Goal: Contribute content: Contribute content

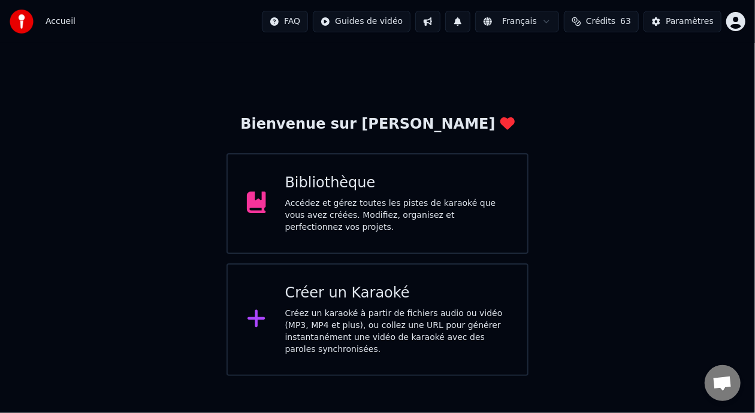
click at [443, 204] on div "Accédez et gérez toutes les pistes de karaoké que vous avez créées. Modifiez, o…" at bounding box center [396, 216] width 223 height 36
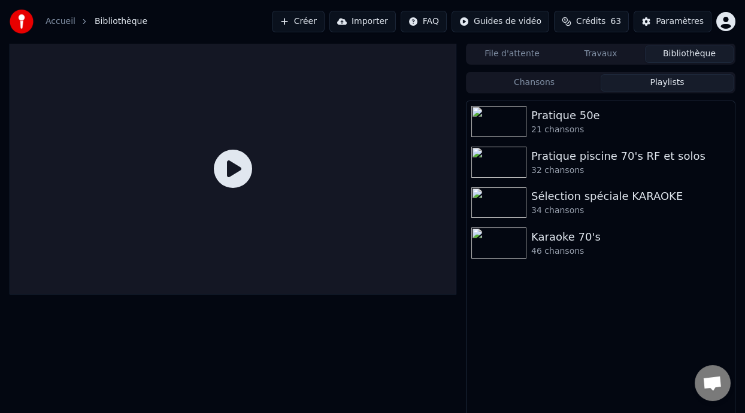
click at [686, 89] on button "Playlists" at bounding box center [667, 82] width 133 height 17
click at [607, 129] on div "21 chansons" at bounding box center [624, 130] width 187 height 12
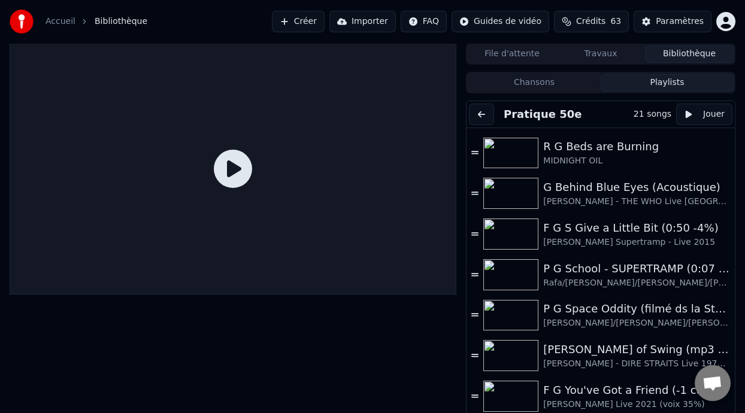
scroll to position [404, 0]
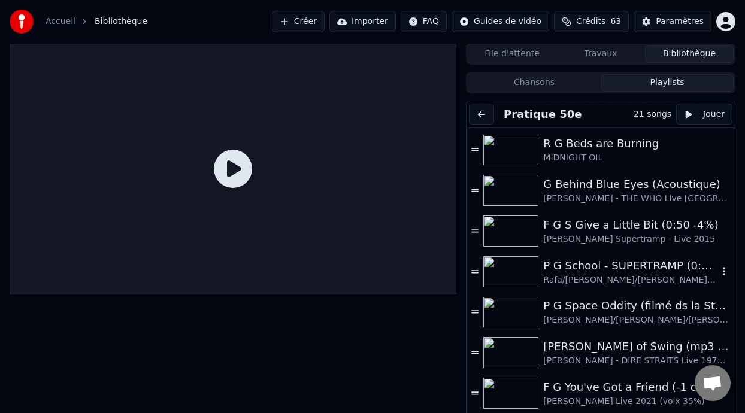
click at [640, 270] on div "P G School - SUPERTRAMP (0:07 -5%)" at bounding box center [630, 266] width 175 height 17
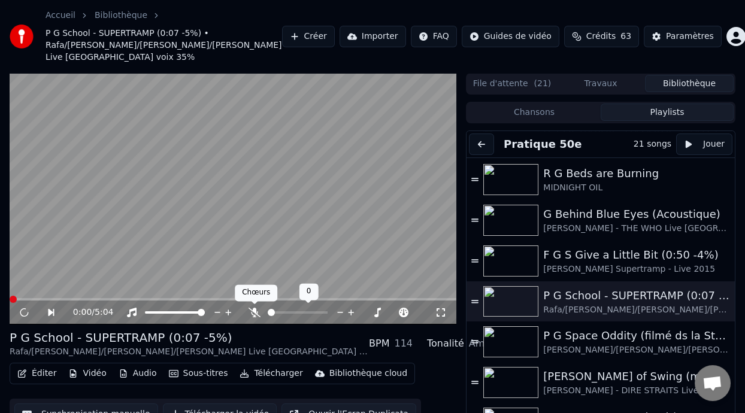
click at [255, 312] on icon at bounding box center [255, 313] width 12 height 10
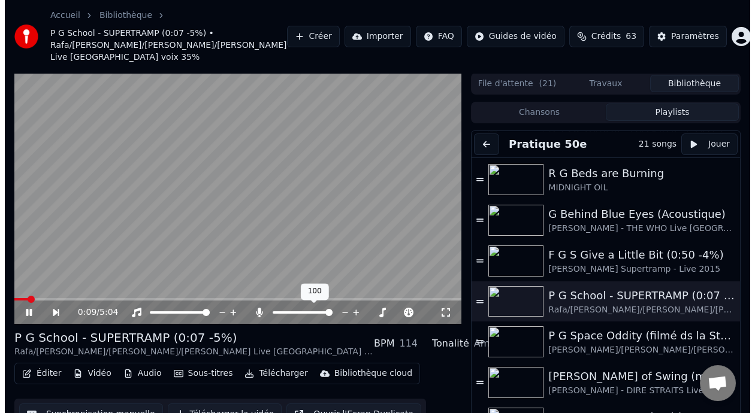
scroll to position [47, 0]
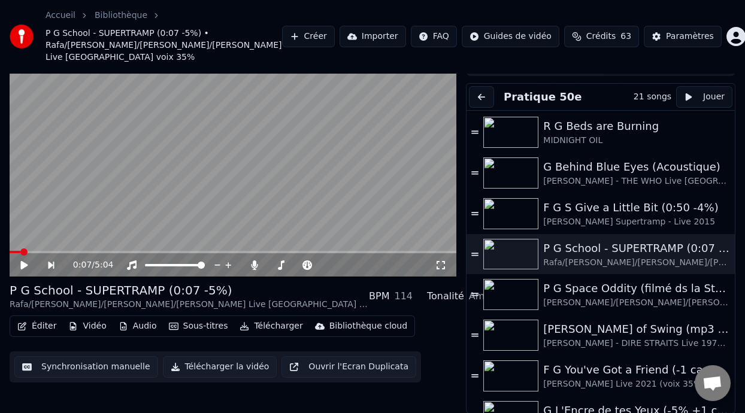
click at [24, 262] on icon at bounding box center [23, 265] width 7 height 8
click at [345, 264] on span at bounding box center [332, 265] width 25 height 2
click at [347, 268] on span at bounding box center [347, 265] width 7 height 7
click at [23, 265] on icon at bounding box center [23, 265] width 7 height 8
click at [283, 264] on span at bounding box center [298, 265] width 60 height 2
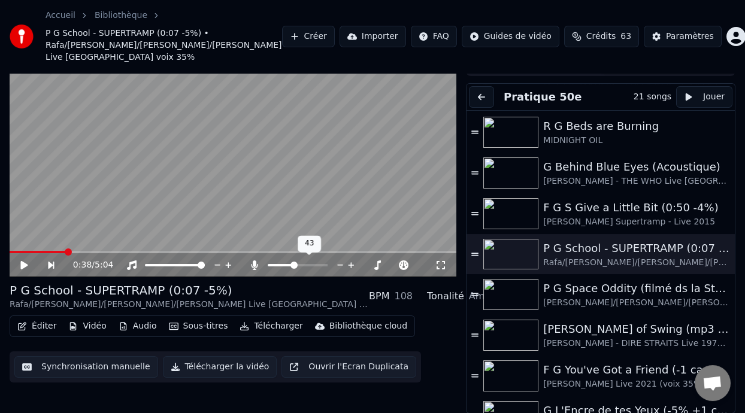
click at [293, 264] on span at bounding box center [298, 265] width 60 height 2
click at [288, 266] on span at bounding box center [289, 265] width 7 height 7
click at [16, 251] on span at bounding box center [38, 252] width 56 height 2
click at [26, 261] on icon at bounding box center [32, 266] width 27 height 10
click at [20, 252] on span at bounding box center [20, 252] width 21 height 2
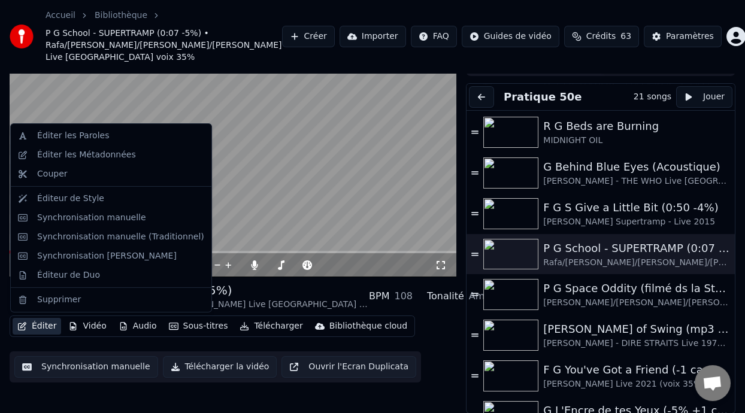
click at [45, 324] on button "Éditer" at bounding box center [37, 326] width 49 height 17
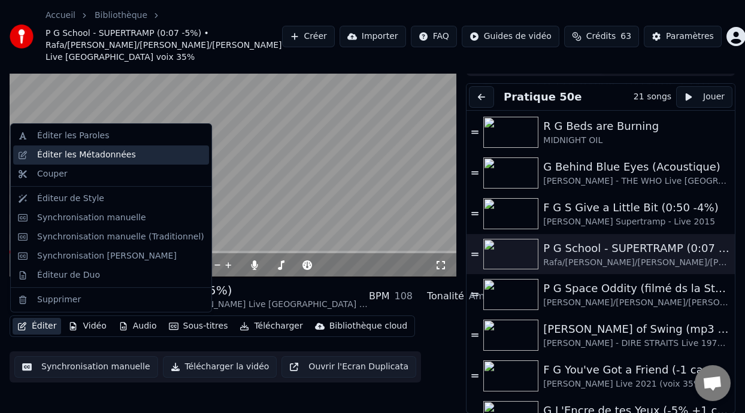
click at [132, 154] on div "Éditer les Métadonnées" at bounding box center [120, 155] width 167 height 12
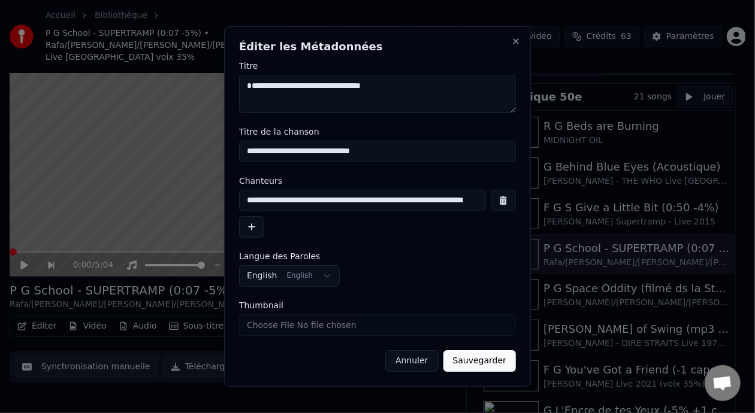
click at [370, 152] on input "**********" at bounding box center [377, 152] width 277 height 22
type input "**********"
click at [478, 359] on button "Sauvegarder" at bounding box center [479, 361] width 72 height 22
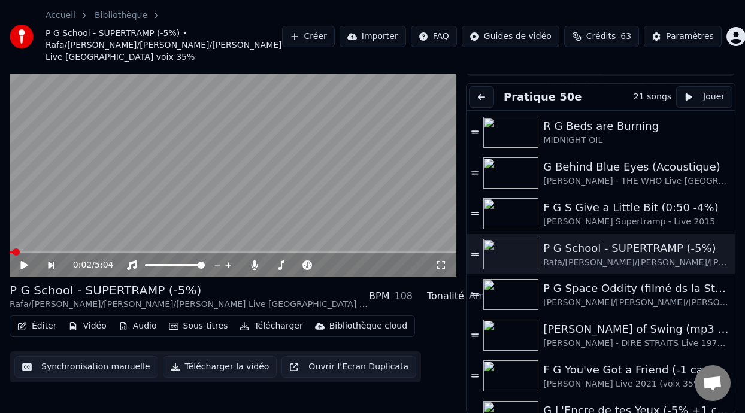
click at [12, 251] on span at bounding box center [11, 252] width 3 height 2
click at [11, 251] on span at bounding box center [10, 252] width 1 height 2
click at [440, 267] on icon at bounding box center [441, 266] width 12 height 10
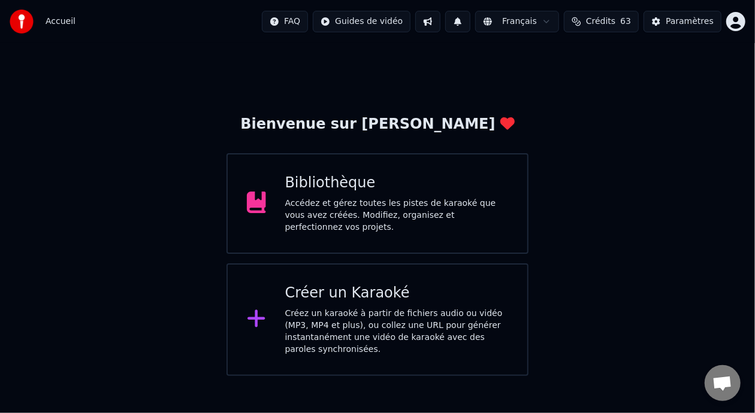
click at [431, 212] on div "Accédez et gérez toutes les pistes de karaoké que vous avez créées. Modifiez, o…" at bounding box center [396, 216] width 223 height 36
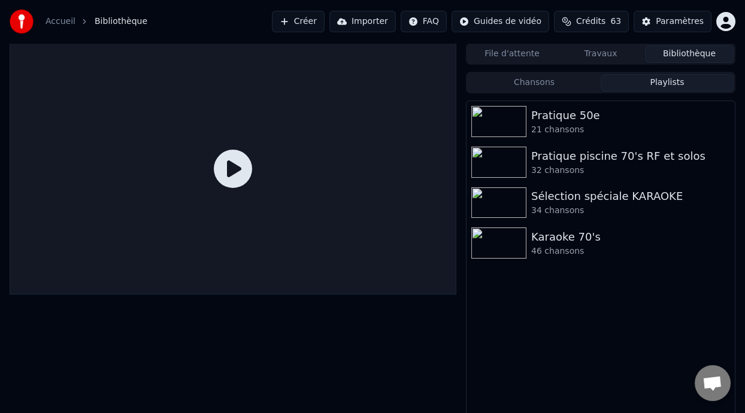
click at [662, 82] on button "Playlists" at bounding box center [667, 82] width 133 height 17
click at [611, 117] on div "Pratique 50e" at bounding box center [624, 115] width 187 height 17
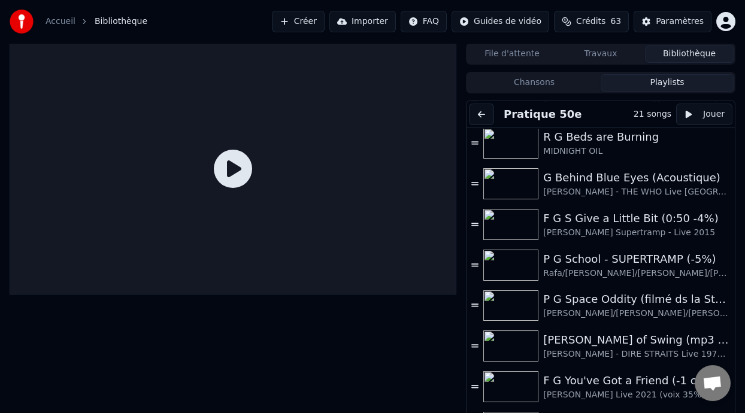
scroll to position [420, 0]
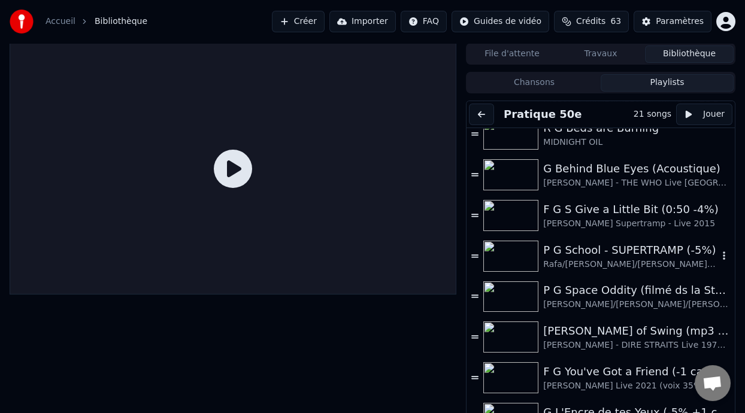
click at [608, 244] on div "P G School - SUPERTRAMP (-5%)" at bounding box center [630, 250] width 175 height 17
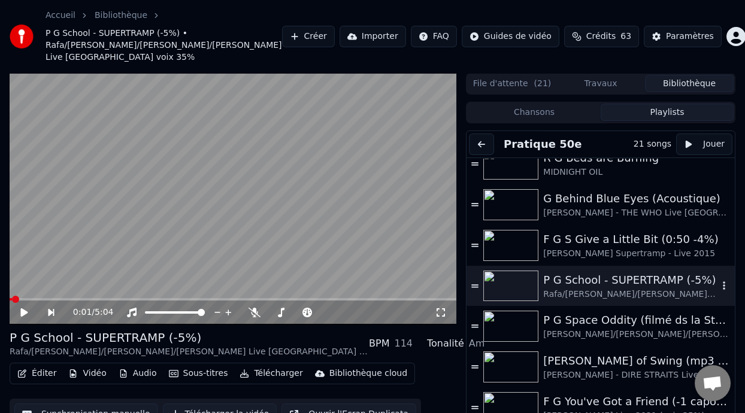
scroll to position [47, 0]
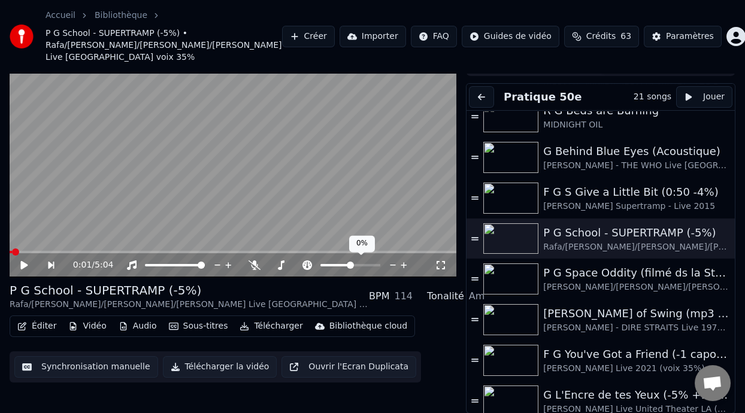
click at [346, 264] on span at bounding box center [335, 265] width 30 height 2
click at [347, 267] on span at bounding box center [347, 265] width 7 height 7
click at [347, 264] on span at bounding box center [347, 265] width 7 height 7
click at [305, 261] on icon at bounding box center [307, 266] width 10 height 10
click at [345, 264] on span at bounding box center [335, 265] width 30 height 2
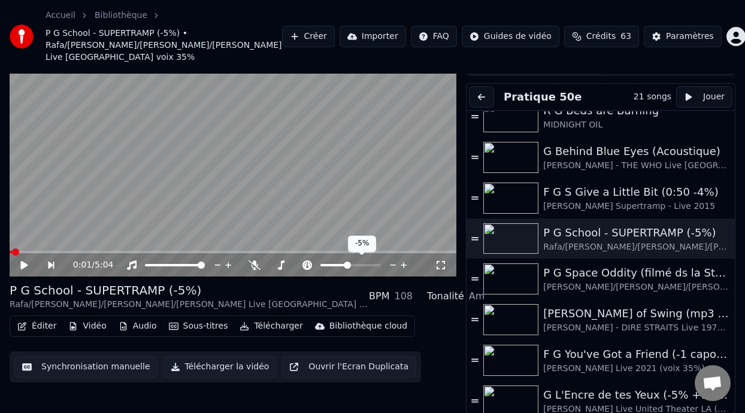
click at [347, 265] on span at bounding box center [347, 265] width 7 height 7
click at [255, 261] on icon at bounding box center [255, 266] width 12 height 10
click at [255, 261] on icon at bounding box center [254, 266] width 7 height 10
click at [23, 262] on icon at bounding box center [23, 265] width 7 height 8
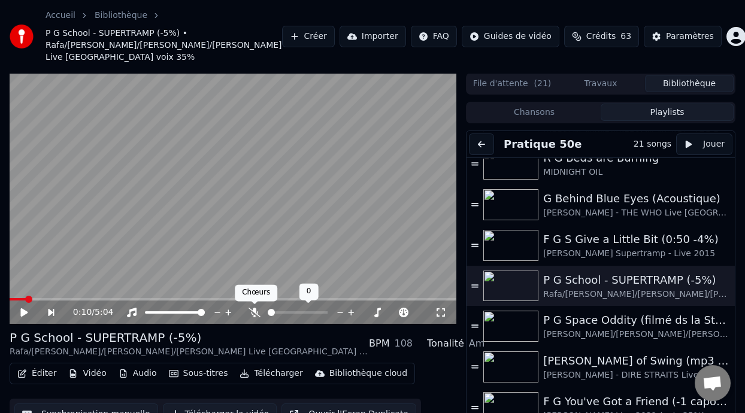
click at [255, 311] on icon at bounding box center [255, 313] width 12 height 10
click at [22, 311] on icon at bounding box center [23, 312] width 7 height 8
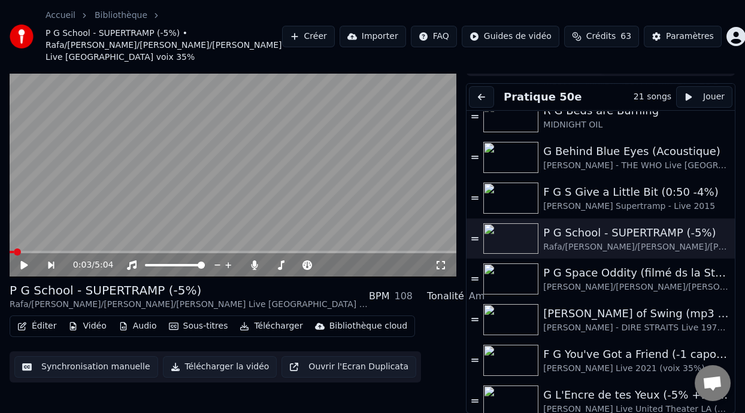
click at [13, 251] on span at bounding box center [12, 252] width 4 height 2
click at [24, 261] on icon at bounding box center [32, 266] width 27 height 10
click at [23, 262] on icon at bounding box center [23, 265] width 7 height 8
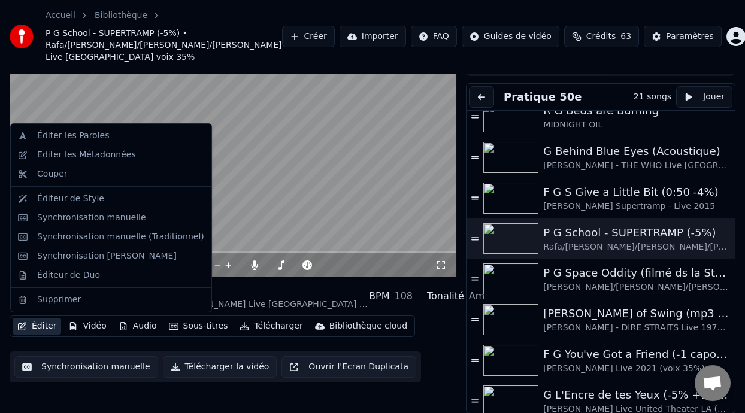
click at [38, 325] on button "Éditer" at bounding box center [37, 326] width 49 height 17
click at [38, 324] on button "Éditer" at bounding box center [37, 326] width 49 height 17
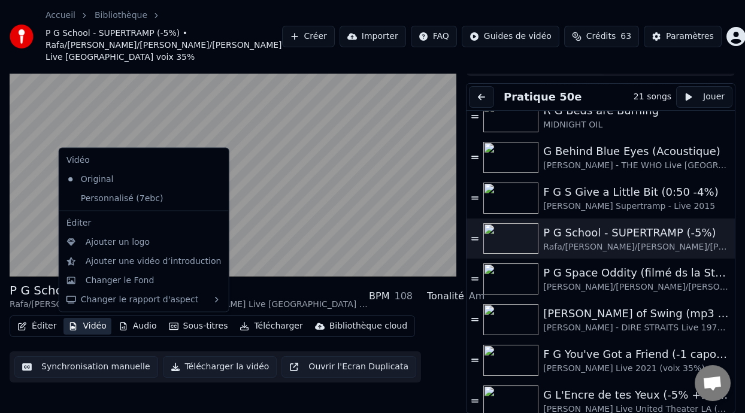
click at [396, 327] on div "Éditer Vidéo Audio Sous-titres Télécharger Bibliothèque cloud Synchronisation m…" at bounding box center [233, 349] width 447 height 67
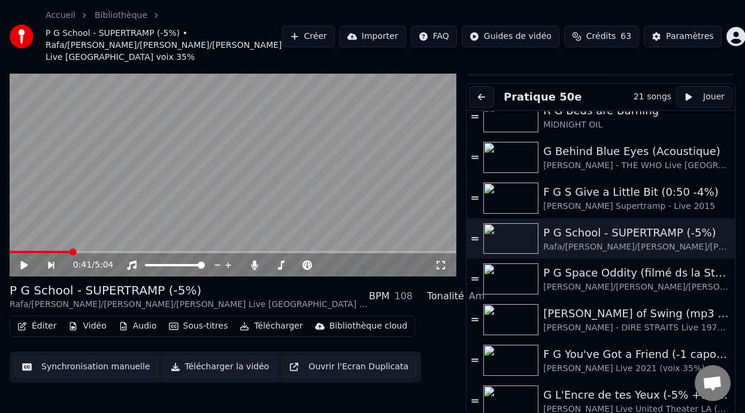
click at [24, 263] on icon at bounding box center [23, 265] width 7 height 8
click at [24, 263] on icon at bounding box center [32, 266] width 27 height 10
click at [19, 259] on div "0:41 / 5:04" at bounding box center [232, 265] width 437 height 12
click at [19, 261] on icon at bounding box center [32, 266] width 27 height 10
click at [27, 261] on icon at bounding box center [32, 266] width 27 height 10
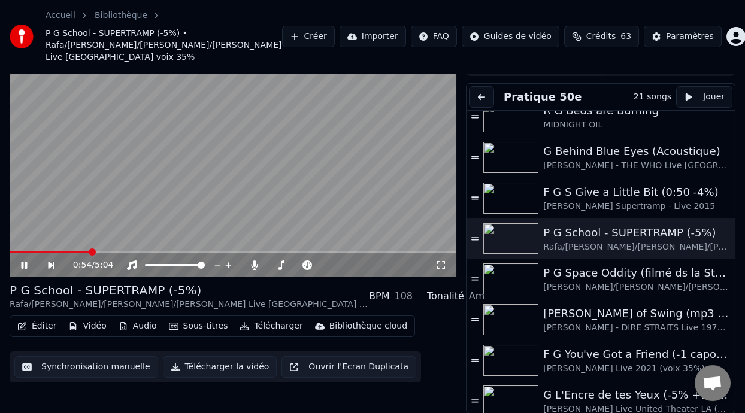
click at [26, 264] on icon at bounding box center [24, 265] width 6 height 7
click at [86, 251] on span at bounding box center [48, 252] width 77 height 2
click at [22, 265] on icon at bounding box center [23, 265] width 7 height 8
click at [338, 264] on span at bounding box center [333, 265] width 27 height 2
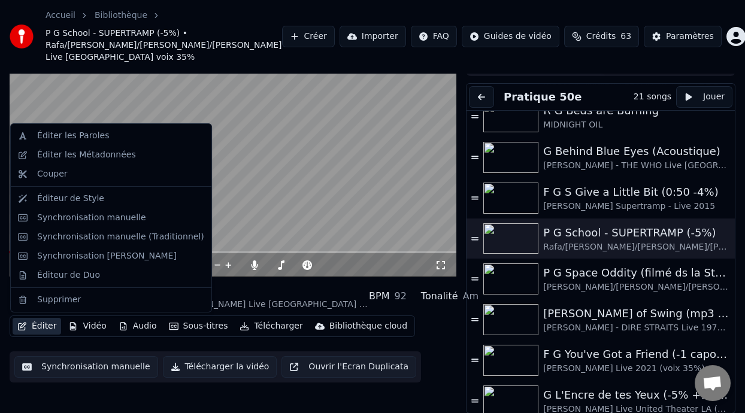
click at [50, 326] on button "Éditer" at bounding box center [37, 326] width 49 height 17
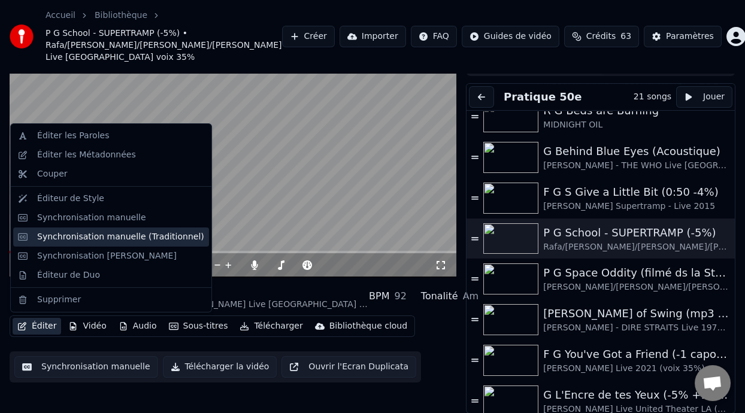
click at [130, 237] on div "Synchronisation manuelle (Traditionnel)" at bounding box center [120, 237] width 167 height 12
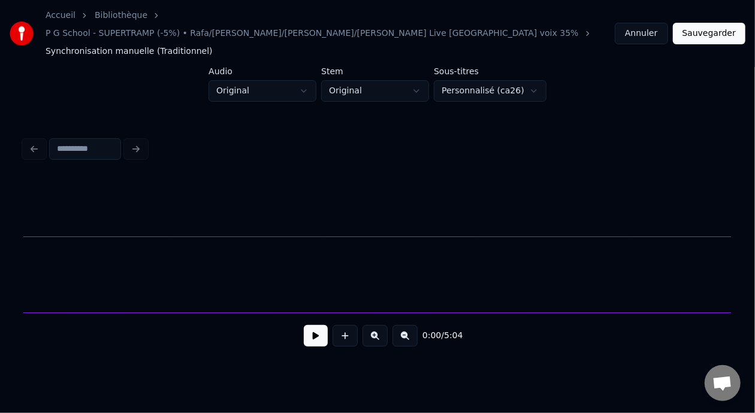
scroll to position [0, 4977]
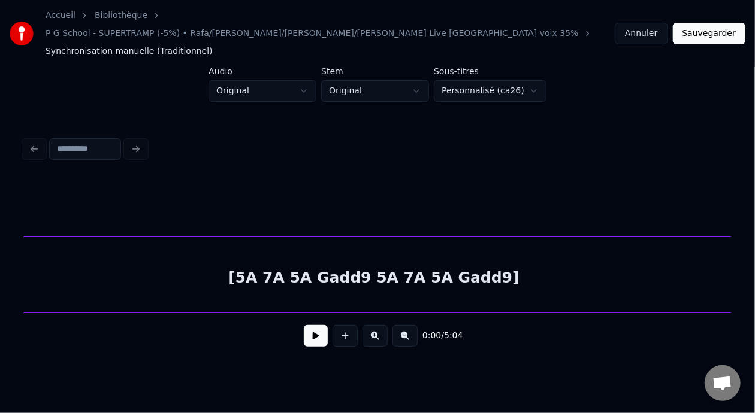
click at [486, 253] on div "[5A 7A 5A Gadd9 5A 7A 5A Gadd9]" at bounding box center [373, 277] width 2619 height 81
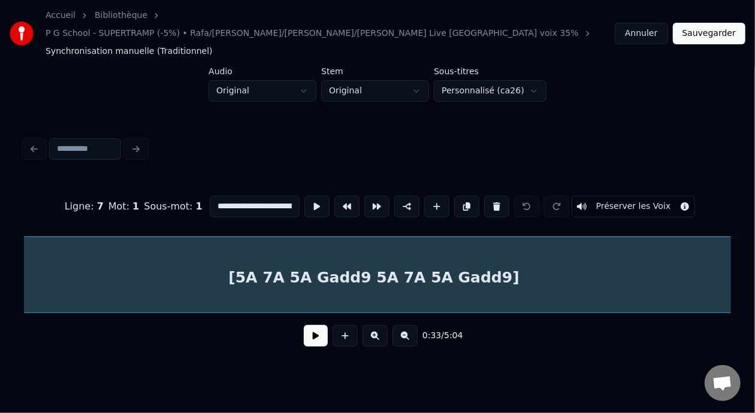
scroll to position [0, 4016]
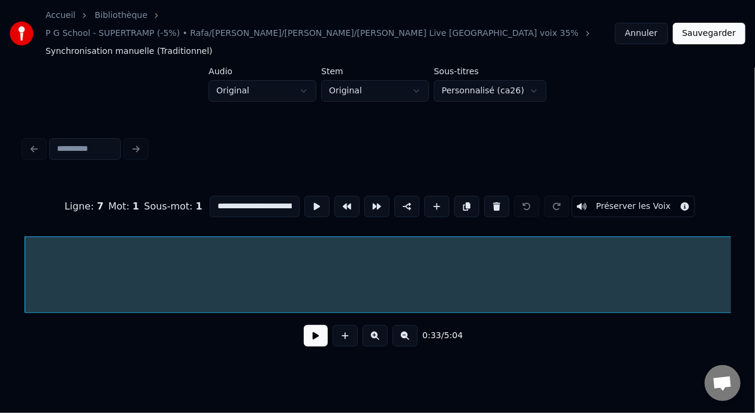
click at [270, 196] on input "**********" at bounding box center [255, 207] width 90 height 22
click at [271, 196] on input "**********" at bounding box center [255, 207] width 90 height 22
click at [265, 196] on input "**********" at bounding box center [255, 207] width 90 height 22
click at [262, 196] on input "**********" at bounding box center [255, 207] width 90 height 22
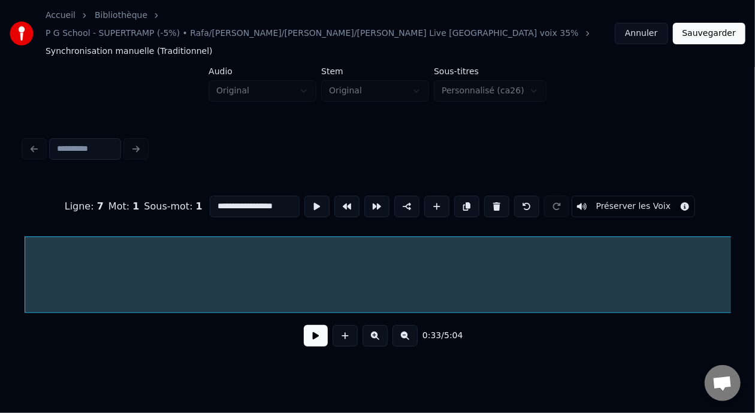
scroll to position [0, 0]
type input "**"
click at [304, 325] on button at bounding box center [316, 336] width 24 height 22
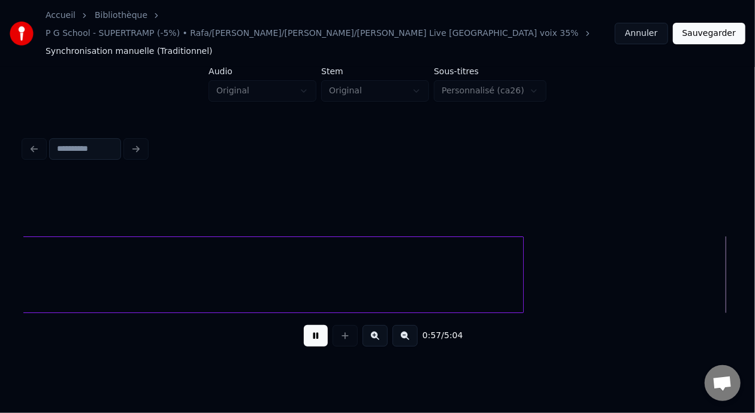
scroll to position [0, 6844]
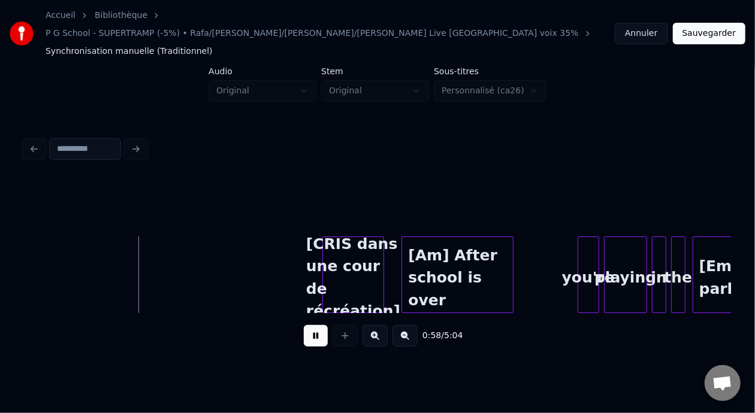
click at [304, 325] on button at bounding box center [316, 336] width 24 height 22
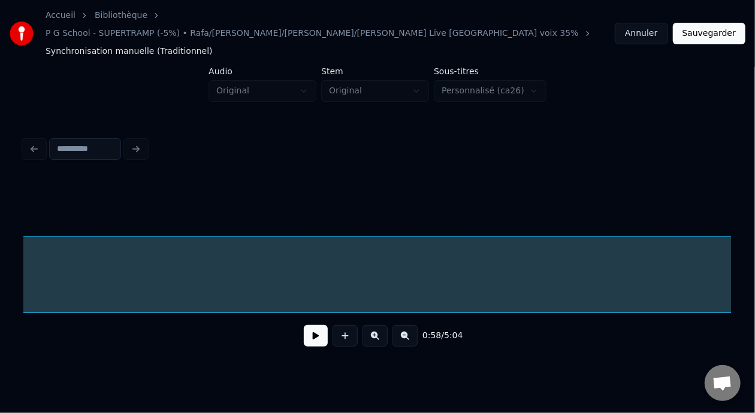
scroll to position [0, 4016]
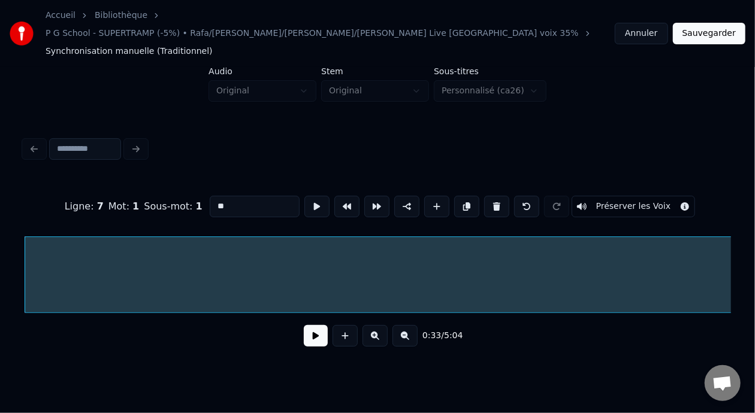
click at [312, 327] on button at bounding box center [316, 336] width 24 height 22
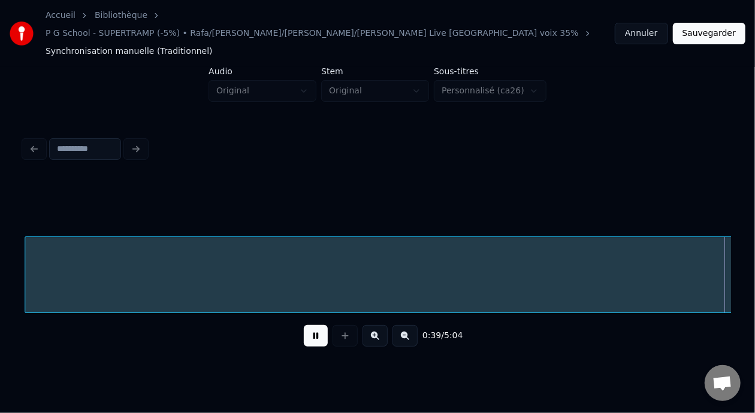
scroll to position [0, 4724]
click at [304, 325] on button at bounding box center [316, 336] width 24 height 22
click at [275, 259] on div "[]" at bounding box center [627, 277] width 2619 height 81
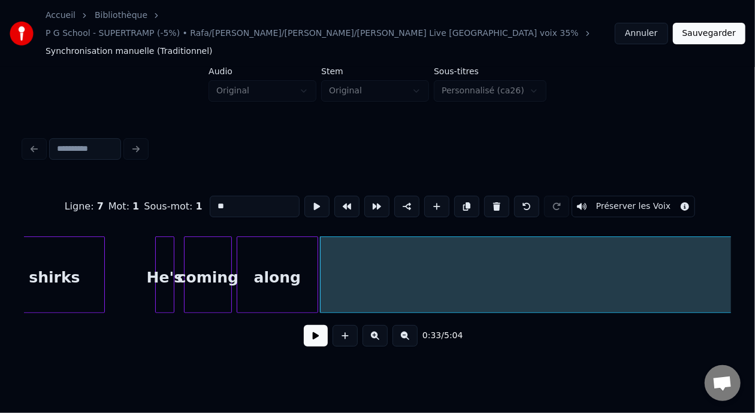
click at [57, 254] on div "shirks" at bounding box center [54, 277] width 99 height 81
type input "******"
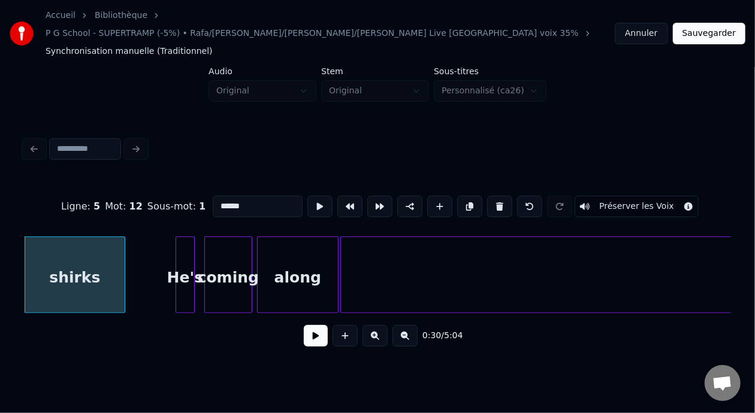
click at [314, 325] on button at bounding box center [316, 336] width 24 height 22
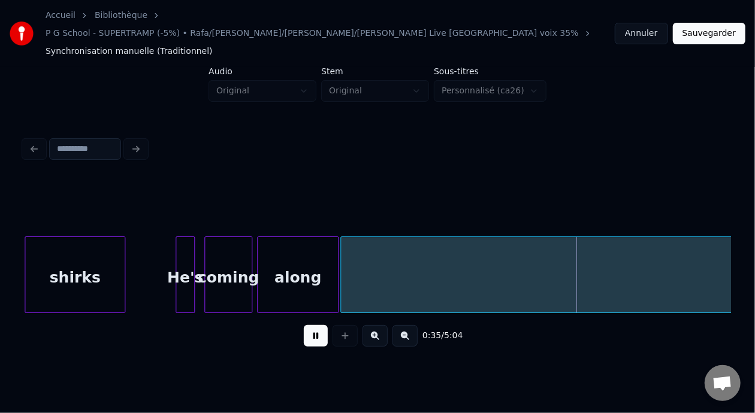
click at [316, 325] on button at bounding box center [316, 336] width 24 height 22
click at [317, 325] on button at bounding box center [316, 336] width 24 height 22
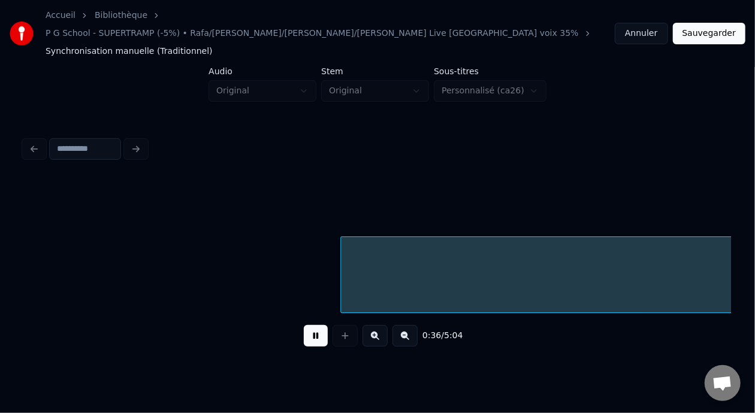
scroll to position [0, 4408]
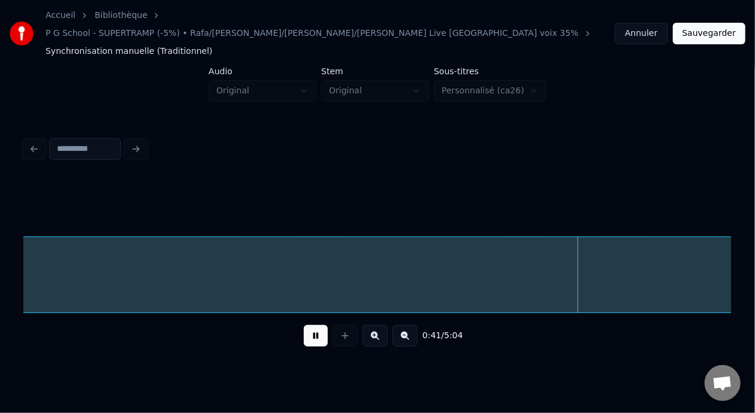
click at [317, 325] on button at bounding box center [316, 336] width 24 height 22
click at [443, 259] on div "[]" at bounding box center [443, 277] width 2619 height 81
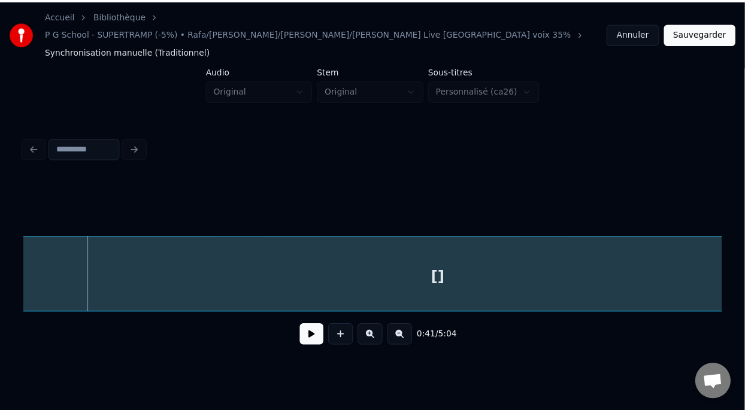
scroll to position [0, 4016]
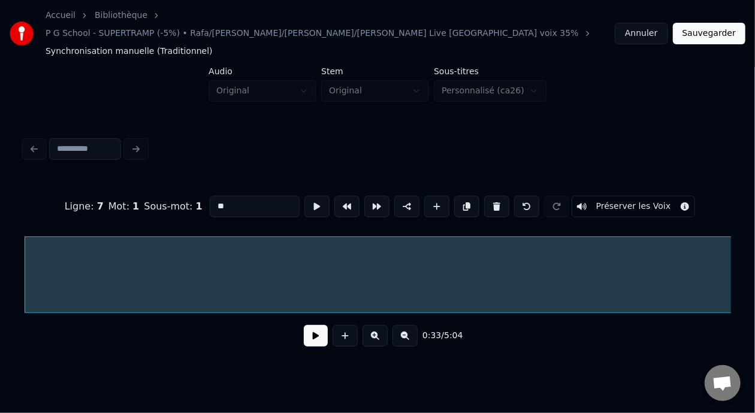
click at [210, 196] on input "**" at bounding box center [255, 207] width 90 height 22
click at [256, 196] on input "**********" at bounding box center [255, 207] width 90 height 22
type input "**********"
click at [703, 28] on button "Sauvegarder" at bounding box center [709, 34] width 72 height 22
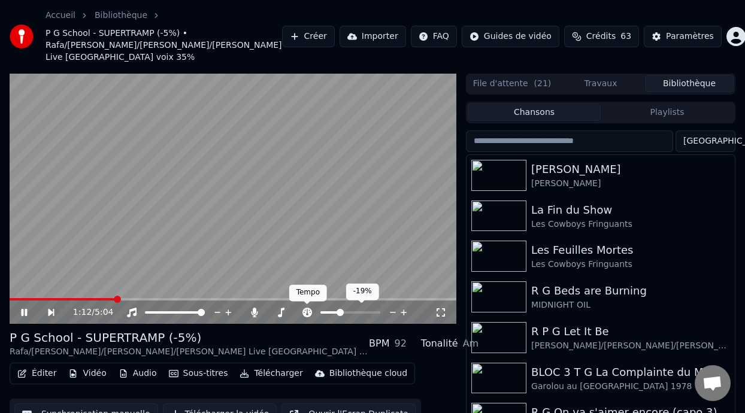
click at [306, 308] on icon at bounding box center [307, 313] width 10 height 10
click at [17, 299] on span at bounding box center [67, 299] width 115 height 2
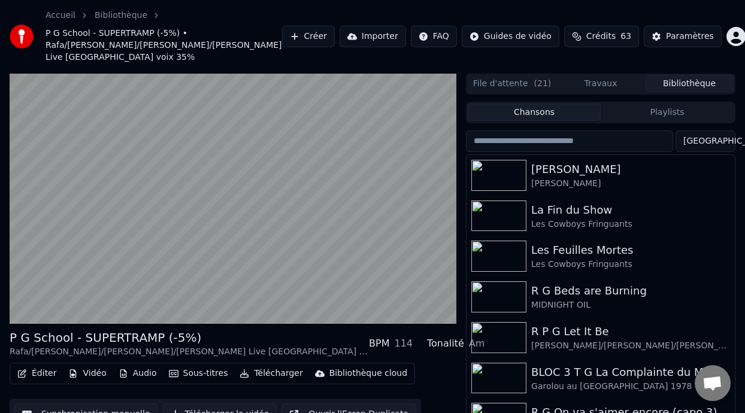
scroll to position [51, 0]
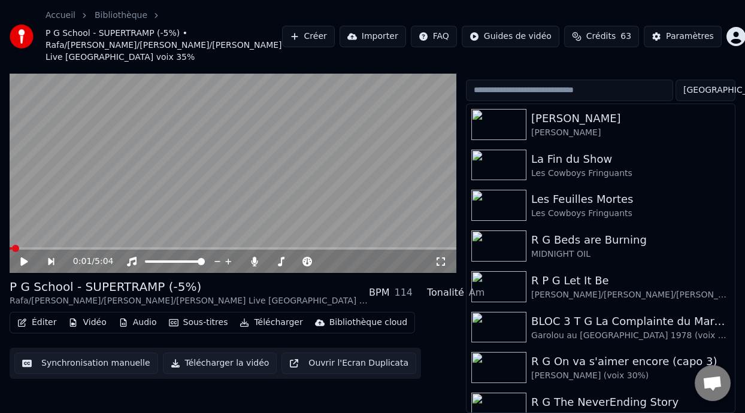
click at [24, 261] on icon at bounding box center [23, 262] width 7 height 8
click at [346, 261] on span at bounding box center [335, 262] width 30 height 2
click at [347, 260] on span at bounding box center [347, 261] width 7 height 7
click at [23, 260] on icon at bounding box center [24, 261] width 6 height 7
click at [14, 247] on span at bounding box center [38, 248] width 56 height 2
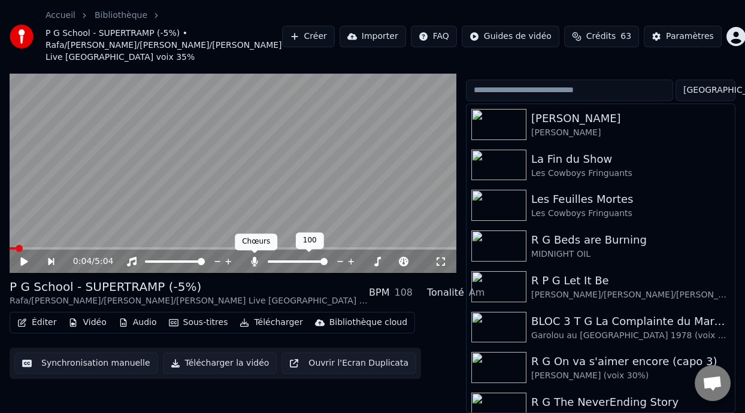
click at [254, 259] on icon at bounding box center [254, 262] width 7 height 10
click at [254, 259] on icon at bounding box center [255, 262] width 12 height 10
click at [288, 261] on span at bounding box center [298, 262] width 60 height 2
click at [10, 248] on span at bounding box center [13, 248] width 6 height 2
click at [23, 259] on icon at bounding box center [23, 262] width 7 height 8
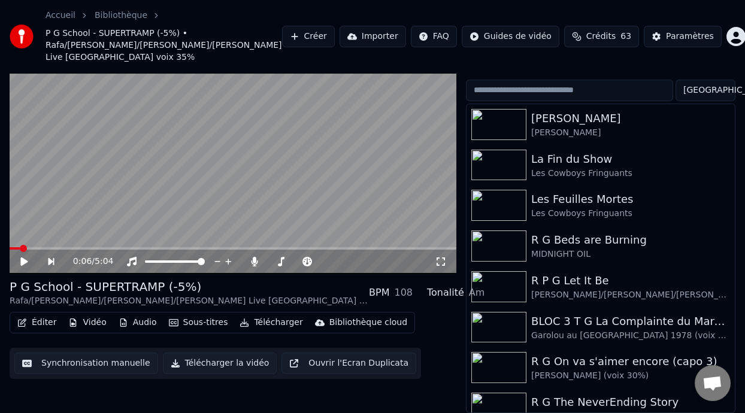
click at [12, 246] on video at bounding box center [233, 148] width 447 height 252
click at [12, 247] on span at bounding box center [15, 248] width 10 height 2
click at [18, 248] on span at bounding box center [35, 248] width 50 height 2
click at [344, 261] on span at bounding box center [347, 261] width 7 height 7
click at [347, 263] on span at bounding box center [347, 261] width 7 height 7
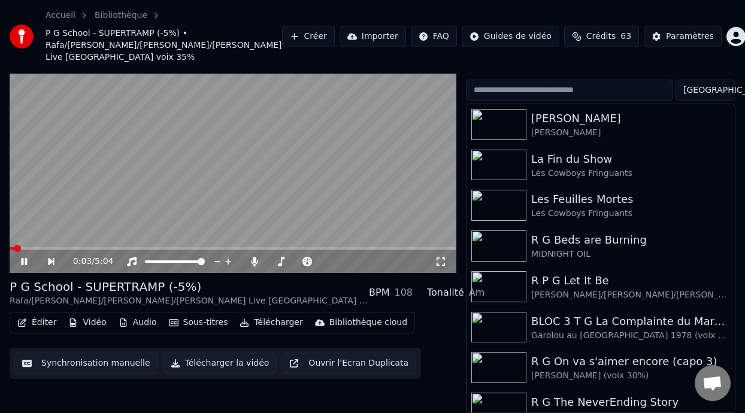
click at [13, 247] on span at bounding box center [12, 248] width 4 height 2
click at [11, 247] on span at bounding box center [18, 248] width 16 height 2
click at [21, 259] on icon at bounding box center [23, 262] width 7 height 8
click at [281, 261] on span at bounding box center [278, 262] width 21 height 2
click at [279, 262] on span at bounding box center [281, 261] width 7 height 7
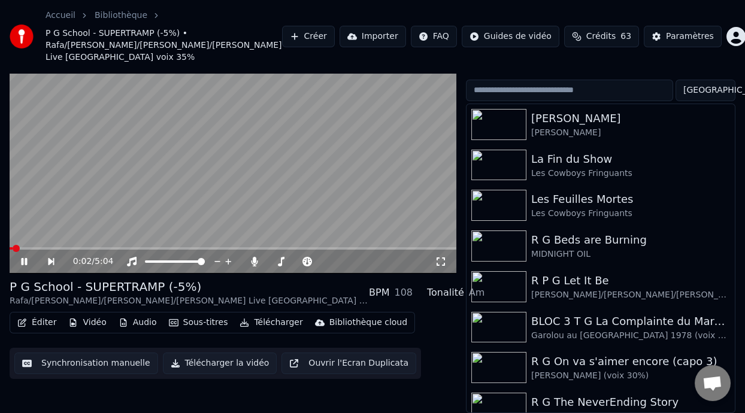
click at [12, 247] on span at bounding box center [11, 248] width 3 height 2
click at [286, 261] on span at bounding box center [298, 262] width 60 height 2
click at [285, 264] on span at bounding box center [286, 261] width 7 height 7
click at [16, 249] on span at bounding box center [13, 248] width 7 height 2
click at [22, 259] on icon at bounding box center [23, 262] width 7 height 8
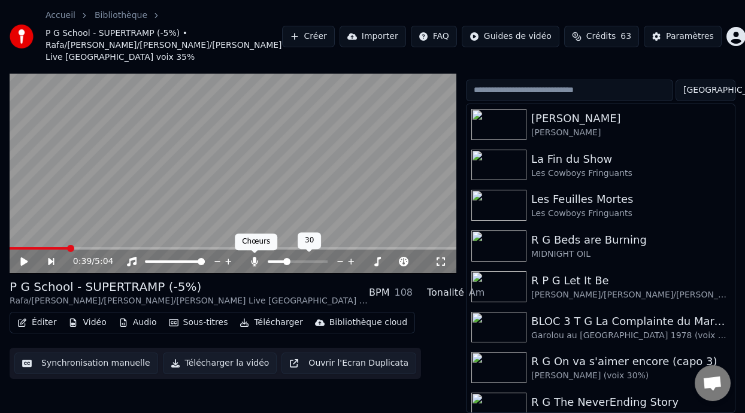
click at [255, 258] on icon at bounding box center [254, 262] width 7 height 10
click at [255, 258] on icon at bounding box center [255, 262] width 12 height 10
click at [25, 259] on icon at bounding box center [32, 262] width 27 height 10
click at [26, 259] on icon at bounding box center [24, 261] width 6 height 7
click at [26, 259] on icon at bounding box center [32, 262] width 27 height 10
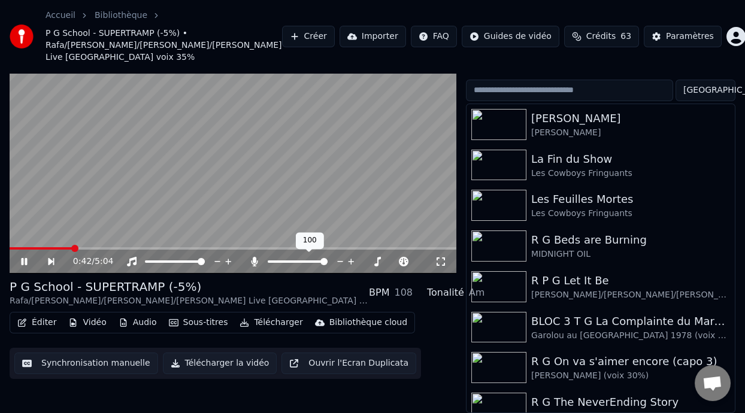
click at [291, 259] on div at bounding box center [309, 262] width 96 height 12
click at [291, 262] on span at bounding box center [280, 262] width 24 height 2
click at [289, 262] on span at bounding box center [292, 261] width 7 height 7
click at [286, 261] on span at bounding box center [277, 262] width 19 height 2
click at [285, 261] on span at bounding box center [286, 261] width 7 height 7
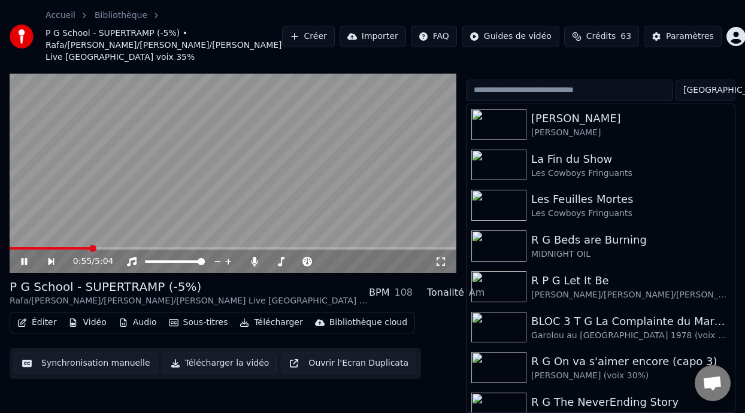
click at [16, 247] on span at bounding box center [50, 248] width 81 height 2
